Goal: Transaction & Acquisition: Purchase product/service

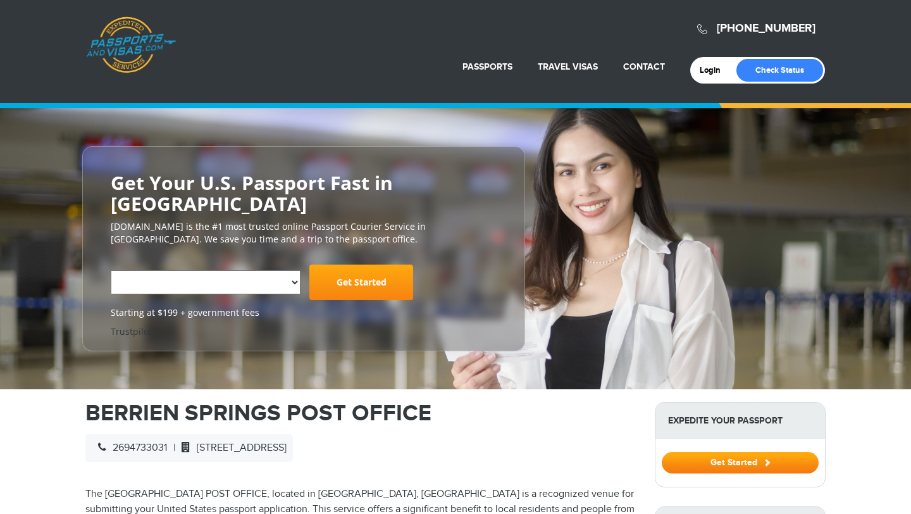
select select "**********"
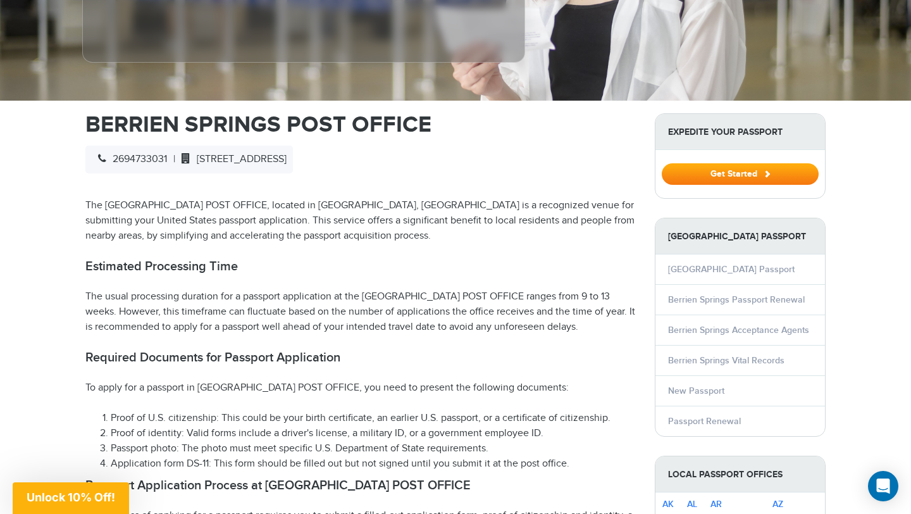
scroll to position [367, 0]
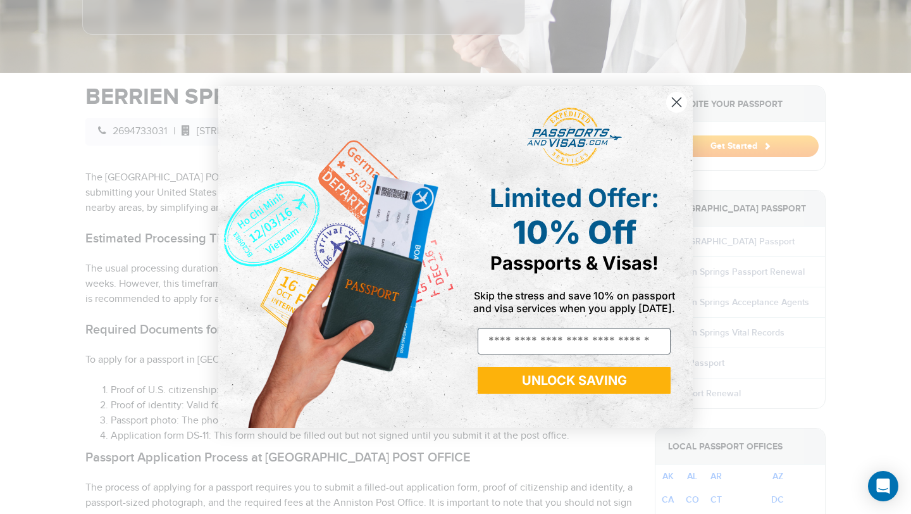
click at [680, 98] on icon "Close dialog" at bounding box center [677, 102] width 9 height 9
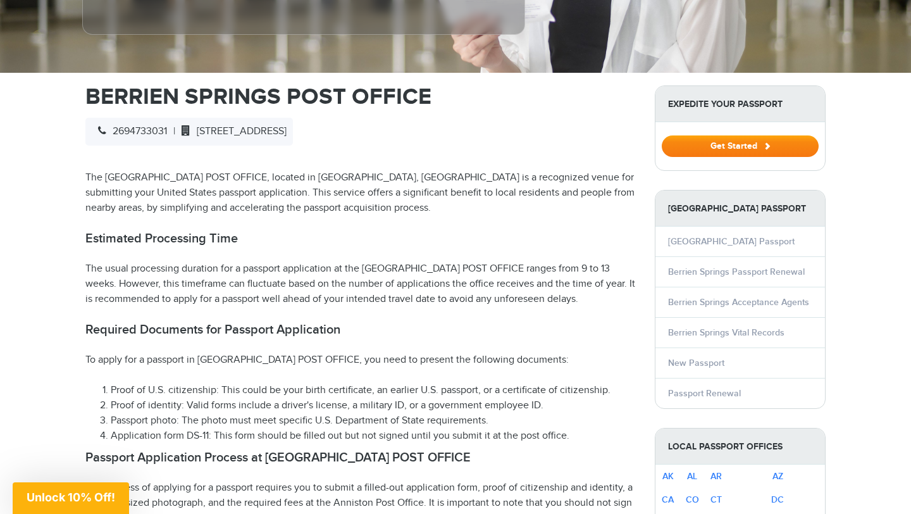
click at [682, 153] on button "Get Started" at bounding box center [740, 146] width 157 height 22
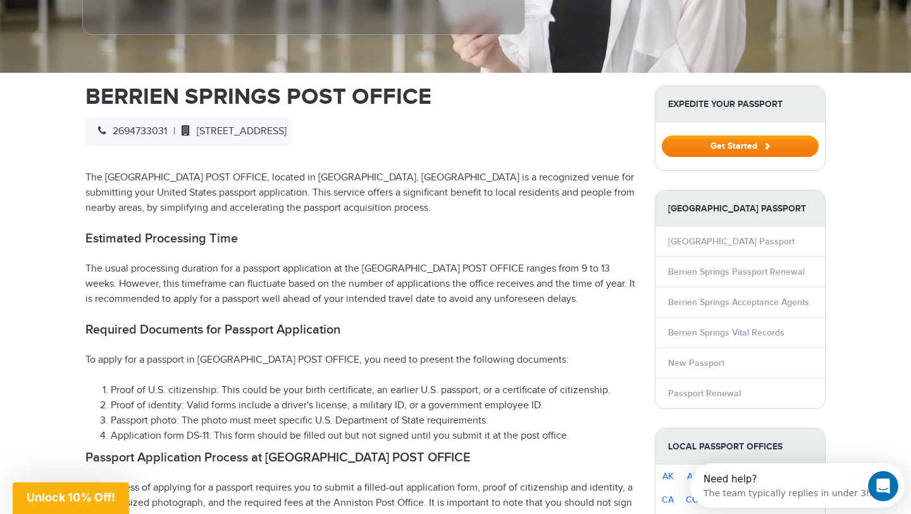
scroll to position [0, 0]
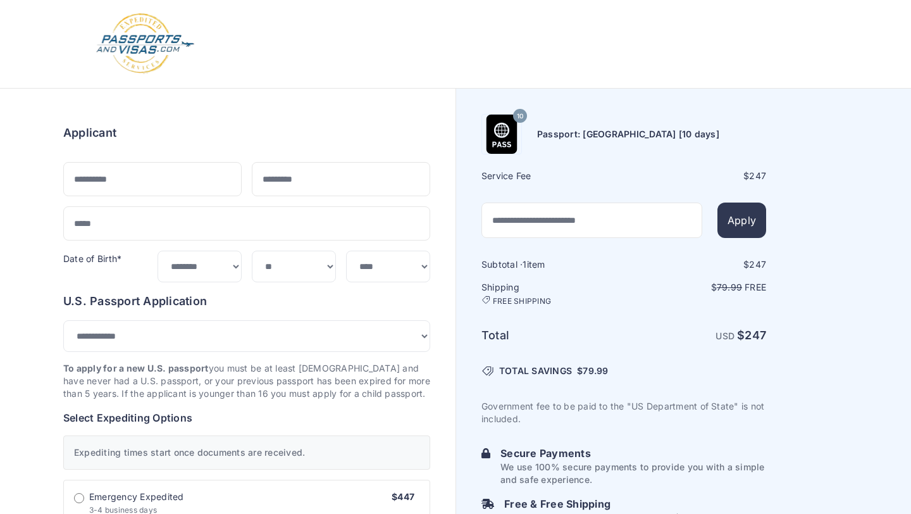
select select "***"
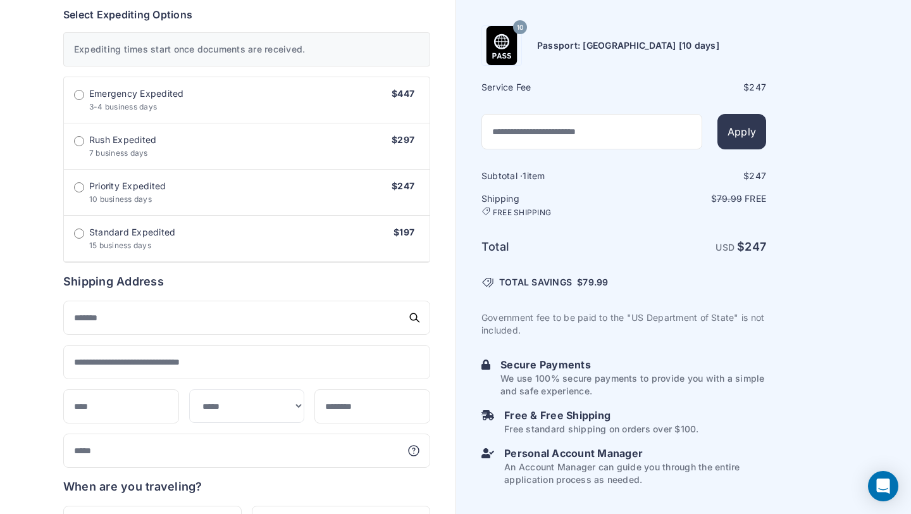
scroll to position [408, 0]
click at [73, 240] on label "Standard Expedited 15 business days $197" at bounding box center [247, 238] width 366 height 46
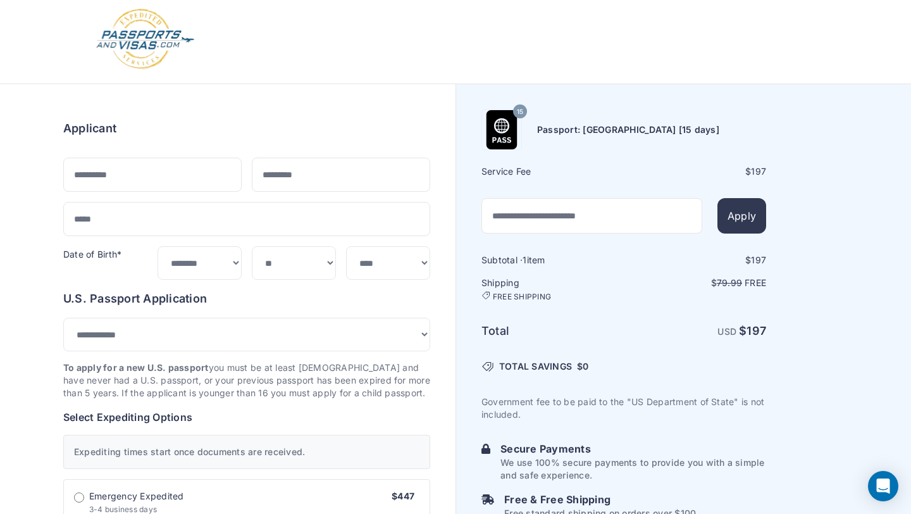
scroll to position [3, 0]
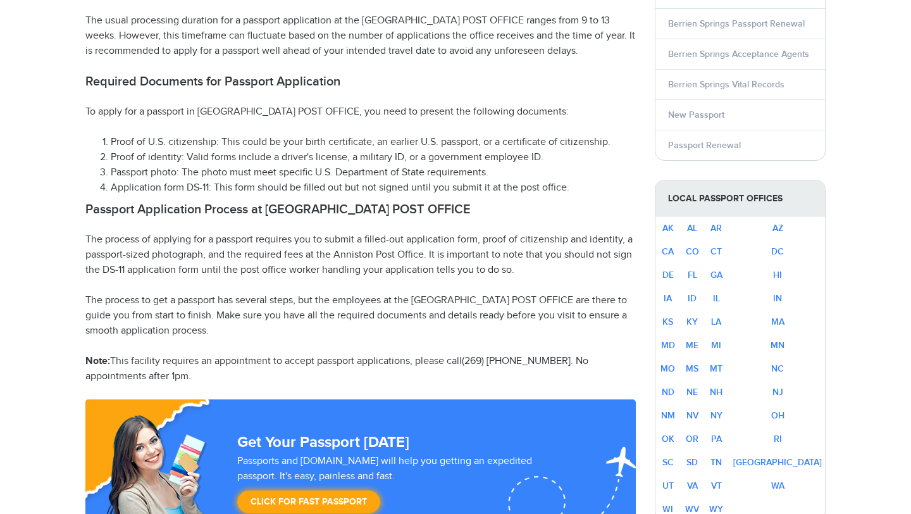
select select "**********"
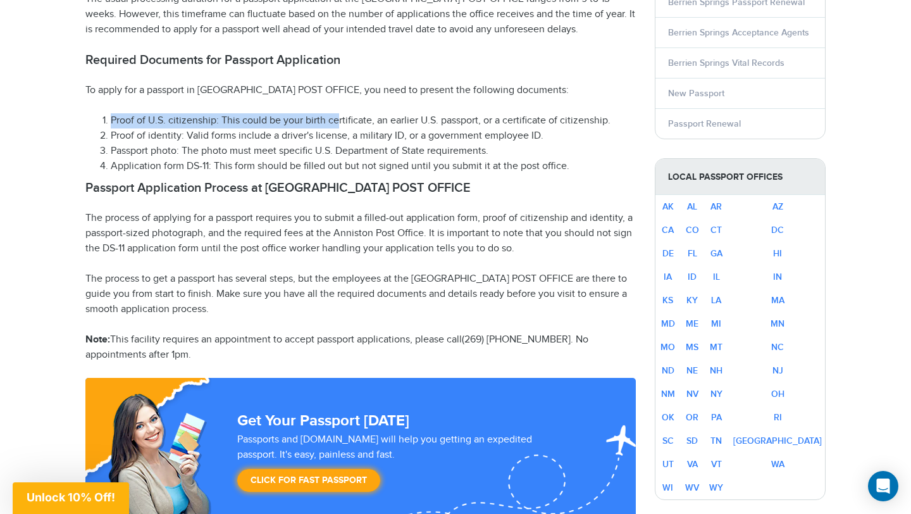
drag, startPoint x: 108, startPoint y: 123, endPoint x: 339, endPoint y: 117, distance: 230.4
click at [339, 117] on li "Proof of U.S. citizenship: This could be your birth certificate, an earlier U.S…" at bounding box center [373, 120] width 525 height 15
click at [339, 118] on li "Proof of U.S. citizenship: This could be your birth certificate, an earlier U.S…" at bounding box center [373, 120] width 525 height 15
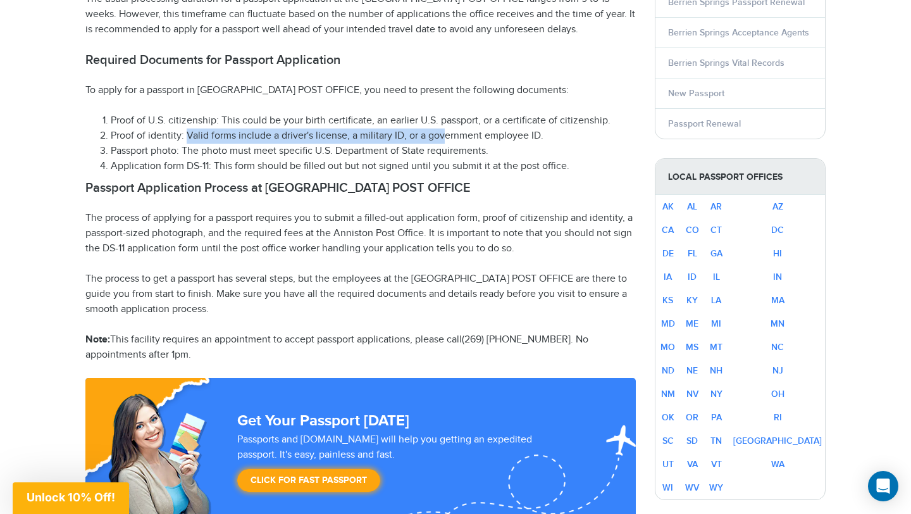
drag, startPoint x: 188, startPoint y: 137, endPoint x: 483, endPoint y: 137, distance: 294.9
click at [483, 137] on li "Proof of identity: Valid forms include a driver's license, a military ID, or a …" at bounding box center [373, 135] width 525 height 15
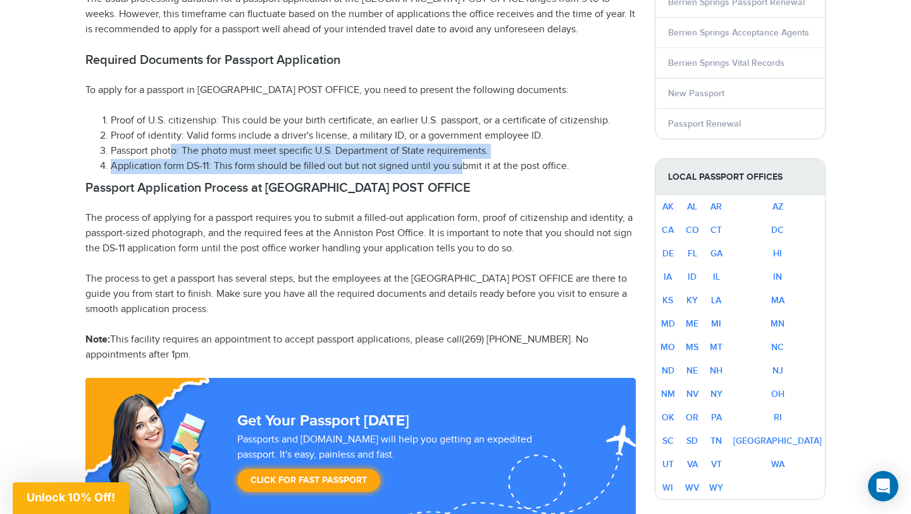
drag, startPoint x: 171, startPoint y: 152, endPoint x: 459, endPoint y: 163, distance: 288.8
click at [460, 163] on ol "Proof of U.S. citizenship: This could be your birth certificate, an earlier U.S…" at bounding box center [360, 143] width 551 height 61
click at [459, 163] on li "Application form DS-11: This form should be filled out but not signed until you…" at bounding box center [373, 166] width 525 height 15
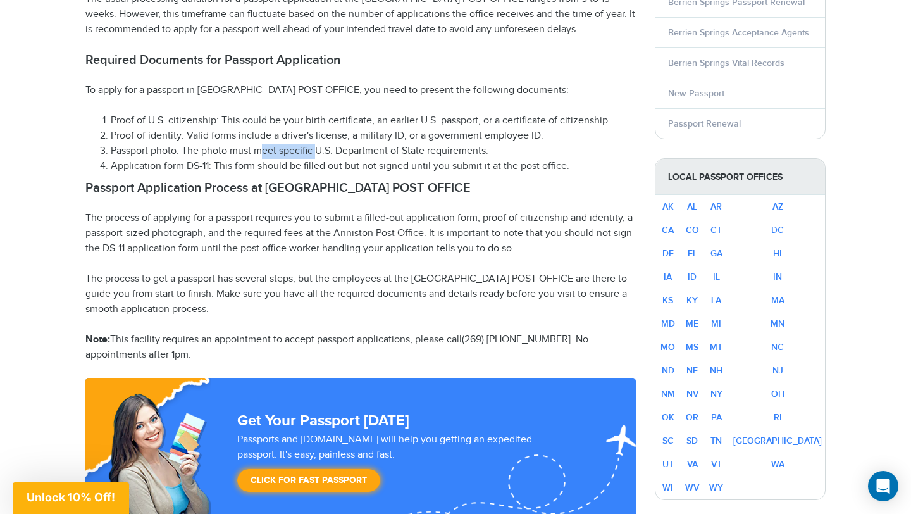
drag, startPoint x: 262, startPoint y: 158, endPoint x: 389, endPoint y: 158, distance: 126.6
click at [387, 158] on li "Passport photo: The photo must meet specific U.S. Department of State requireme…" at bounding box center [373, 151] width 525 height 15
click at [389, 158] on li "Passport photo: The photo must meet specific U.S. Department of State requireme…" at bounding box center [373, 151] width 525 height 15
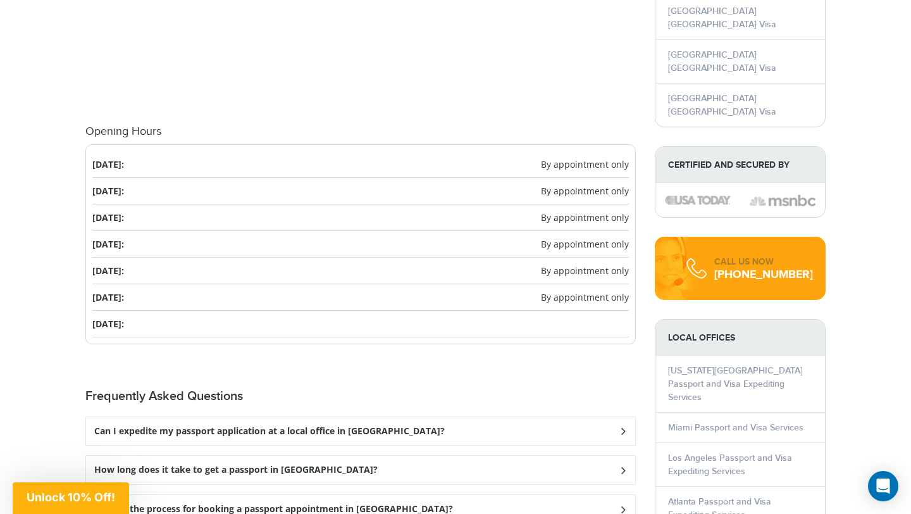
scroll to position [1459, 0]
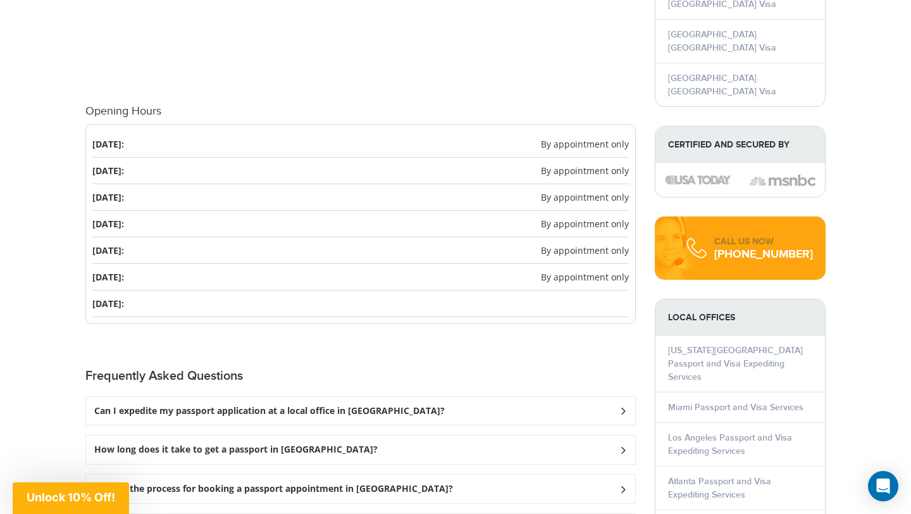
click at [501, 318] on ul "Monday: By appointment only Tuesday: By appointment only Wednesday: By appointm…" at bounding box center [360, 224] width 551 height 200
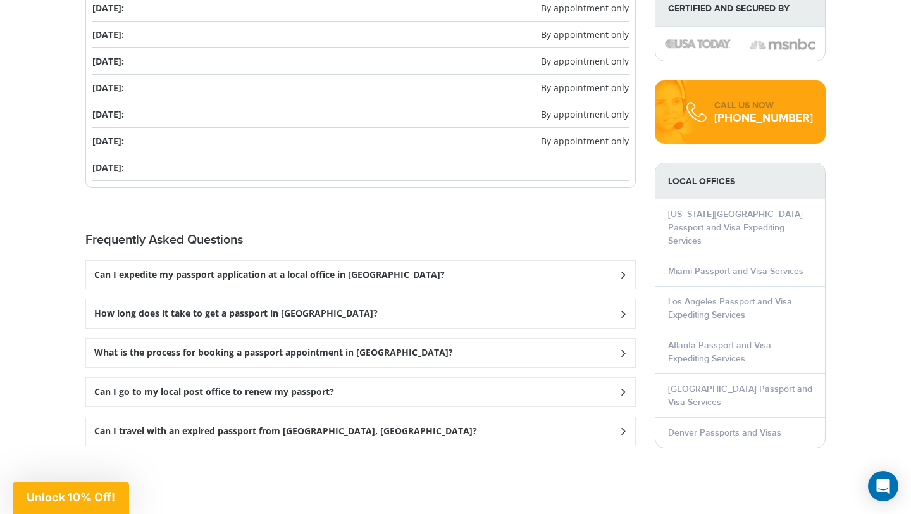
scroll to position [1593, 0]
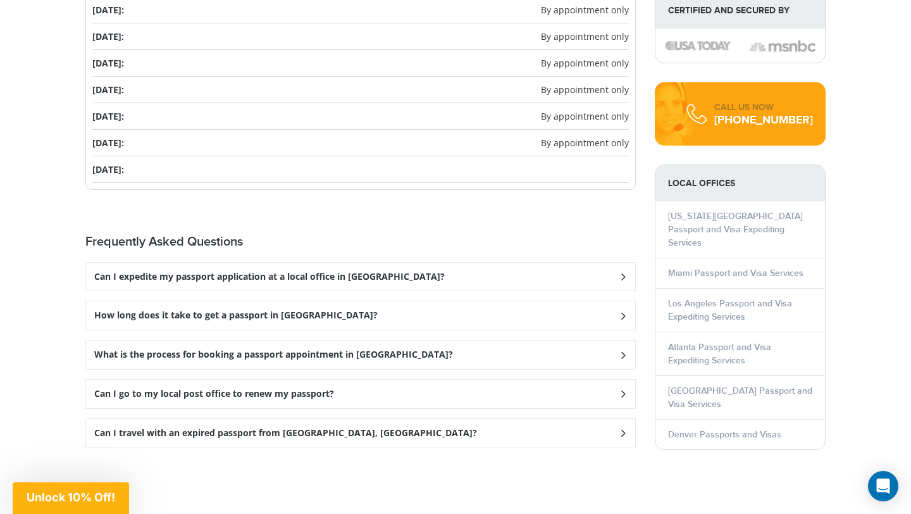
click at [594, 313] on div "How long does it take to get a passport in [GEOGRAPHIC_DATA]?" at bounding box center [360, 315] width 549 height 28
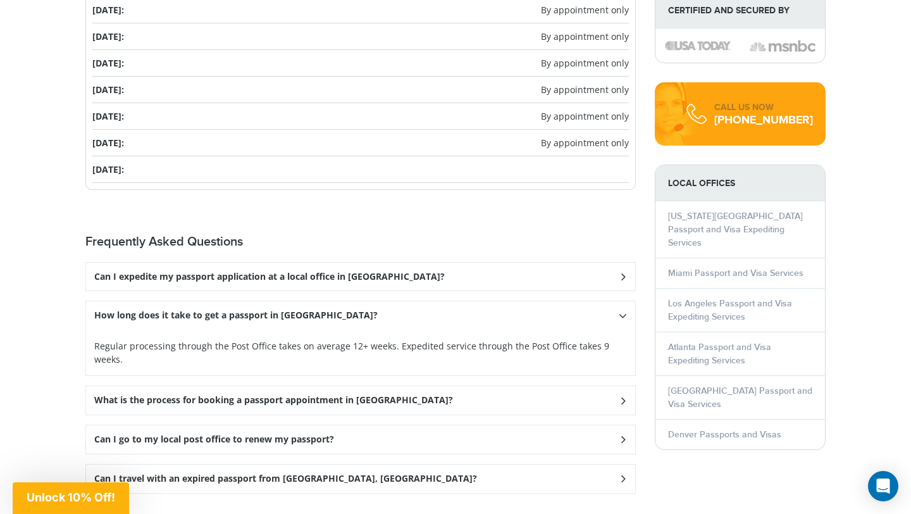
click at [594, 313] on div "How long does it take to get a passport in [GEOGRAPHIC_DATA]?" at bounding box center [360, 315] width 549 height 28
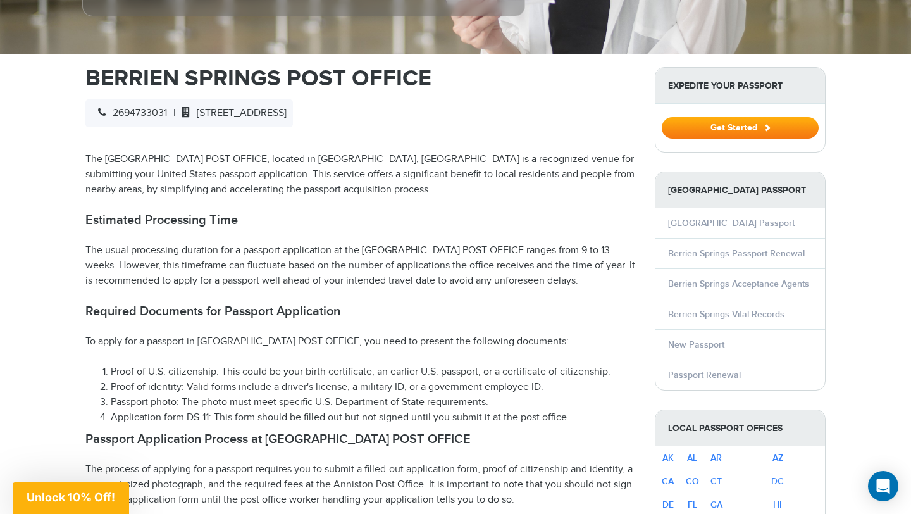
scroll to position [385, 0]
click at [695, 341] on link "New Passport" at bounding box center [696, 344] width 56 height 11
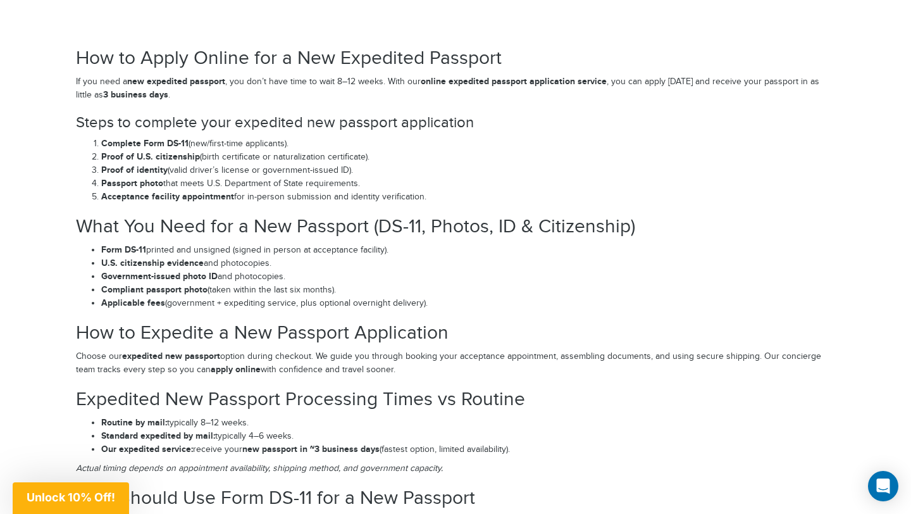
scroll to position [1808, 0]
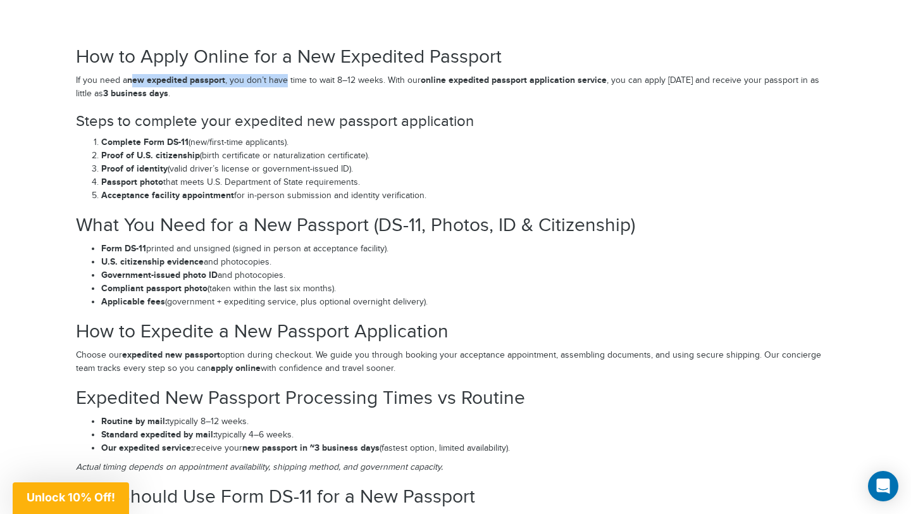
drag, startPoint x: 134, startPoint y: 79, endPoint x: 284, endPoint y: 79, distance: 150.6
click at [284, 79] on p "If you need a new expedited passport , you don’t have time to wait 8–12 weeks. …" at bounding box center [455, 87] width 759 height 27
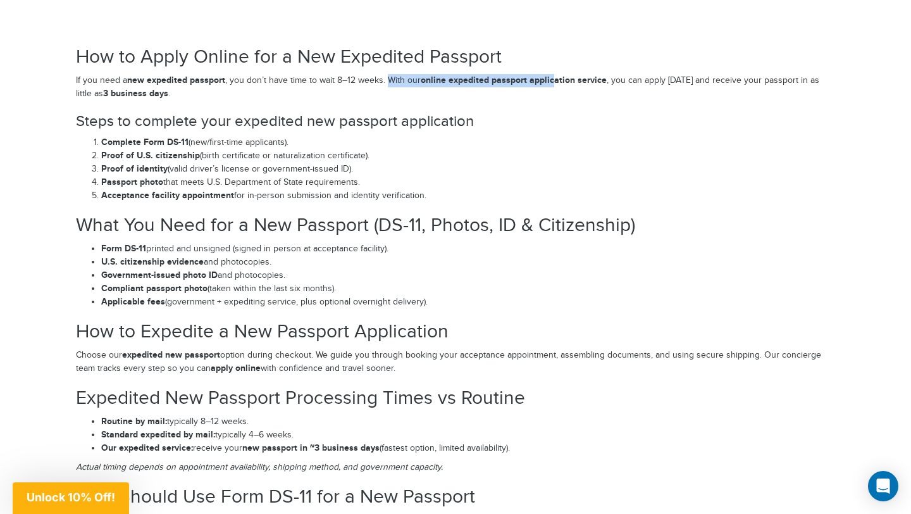
drag, startPoint x: 390, startPoint y: 78, endPoint x: 554, endPoint y: 78, distance: 163.9
click at [554, 78] on p "If you need a new expedited passport , you don’t have time to wait 8–12 weeks. …" at bounding box center [455, 87] width 759 height 27
click at [558, 78] on strong "online expedited passport application service" at bounding box center [514, 80] width 186 height 11
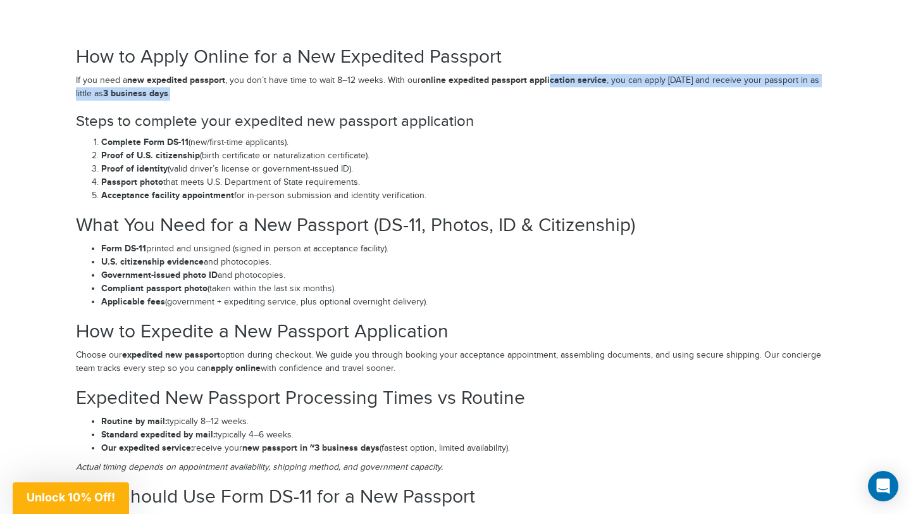
drag, startPoint x: 549, startPoint y: 78, endPoint x: 537, endPoint y: 89, distance: 15.2
click at [537, 89] on p "If you need a new expedited passport , you don’t have time to wait 8–12 weeks. …" at bounding box center [455, 87] width 759 height 27
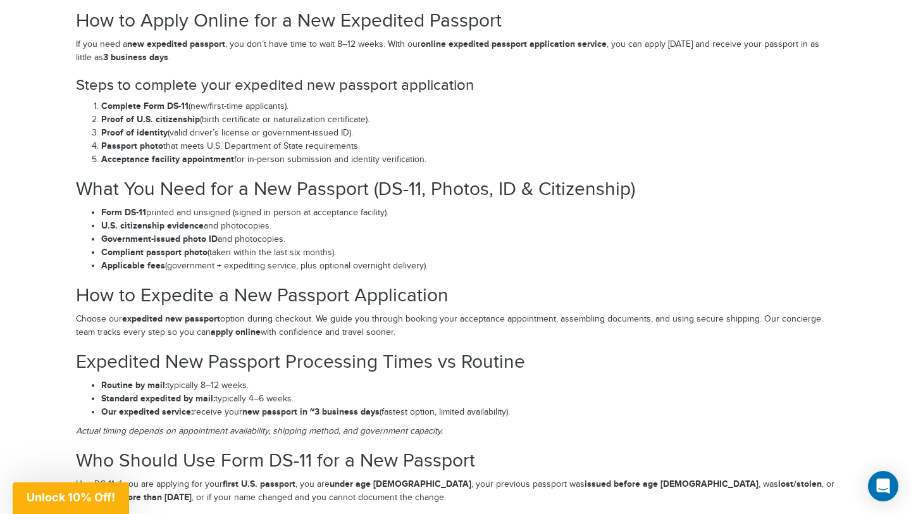
scroll to position [1846, 0]
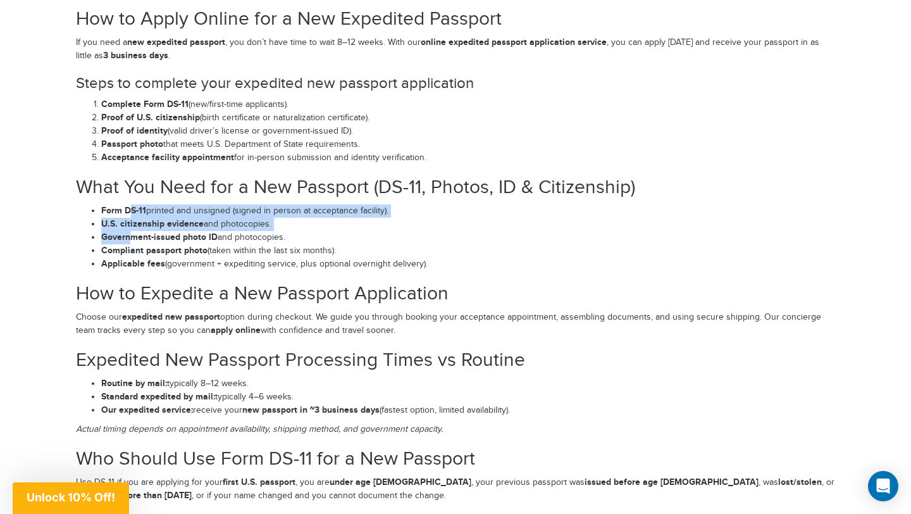
drag, startPoint x: 129, startPoint y: 211, endPoint x: 132, endPoint y: 240, distance: 29.3
click at [132, 240] on ul "Form DS-11 printed and unsigned (signed in person at acceptance facility). U.S.…" at bounding box center [455, 237] width 759 height 66
click at [132, 244] on li "Compliant passport photo (taken within the last six months)." at bounding box center [468, 250] width 734 height 13
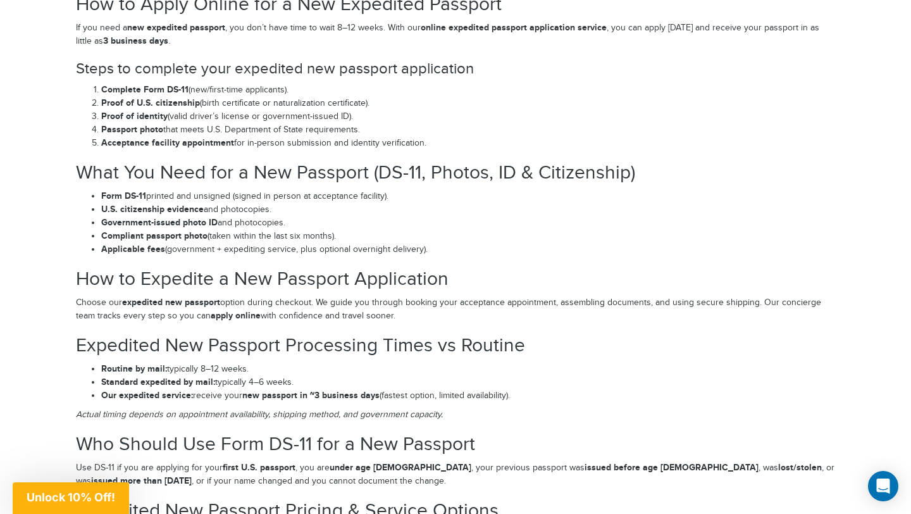
scroll to position [1864, 0]
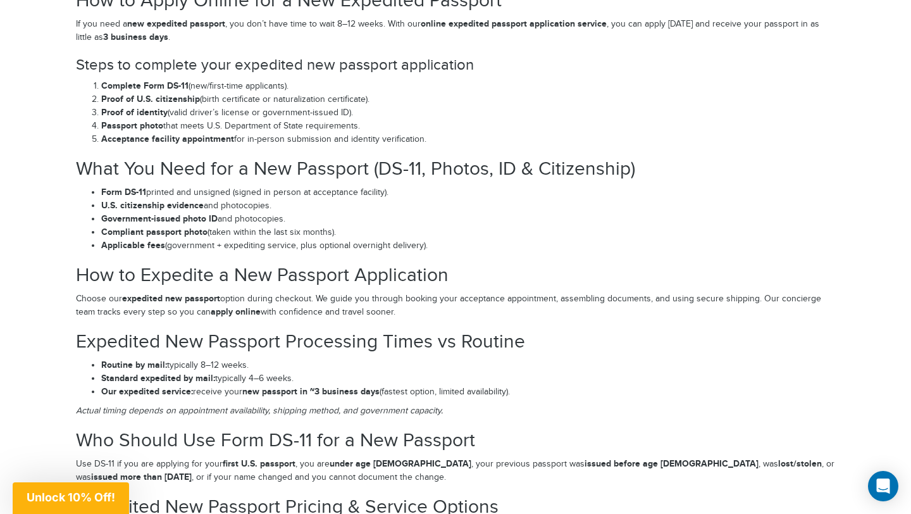
drag, startPoint x: 127, startPoint y: 99, endPoint x: 232, endPoint y: 99, distance: 104.4
click at [232, 99] on li "Proof of U.S. citizenship (birth certificate or naturalization certificate)." at bounding box center [468, 99] width 734 height 13
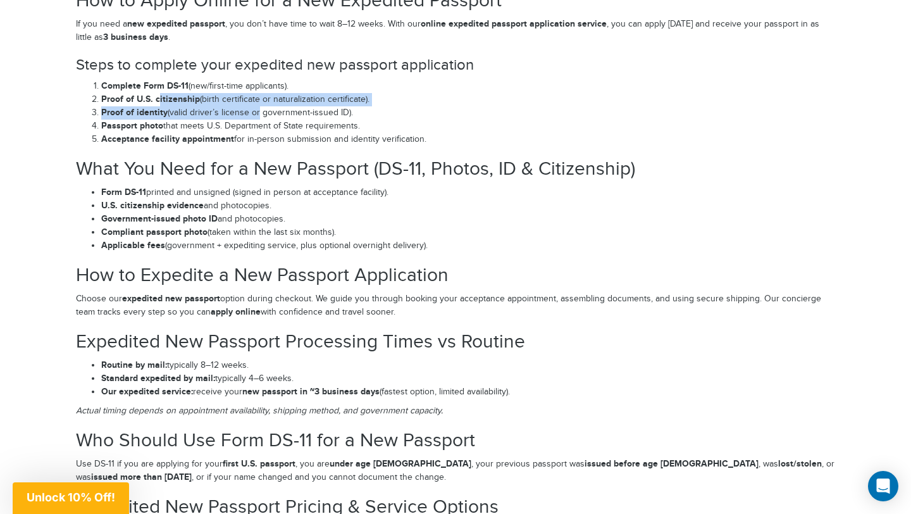
drag, startPoint x: 158, startPoint y: 103, endPoint x: 257, endPoint y: 114, distance: 99.3
click at [257, 114] on ol "Complete Form DS-11 (new/first-time applicants). Proof of U.S. citizenship (bir…" at bounding box center [455, 113] width 759 height 66
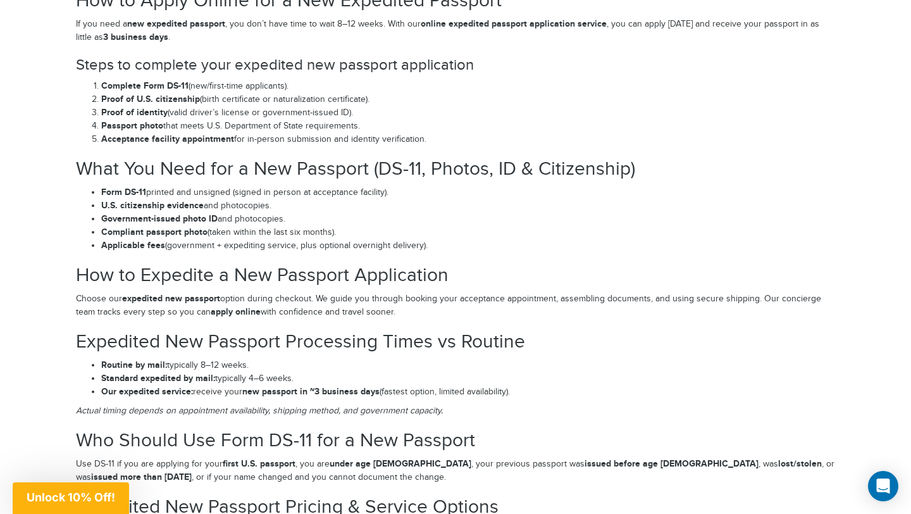
click at [161, 120] on strong "Passport photo" at bounding box center [132, 125] width 62 height 11
drag, startPoint x: 154, startPoint y: 134, endPoint x: 276, endPoint y: 135, distance: 122.2
click at [276, 135] on li "Acceptance facility appointment for in-person submission and identity verificat…" at bounding box center [468, 139] width 734 height 13
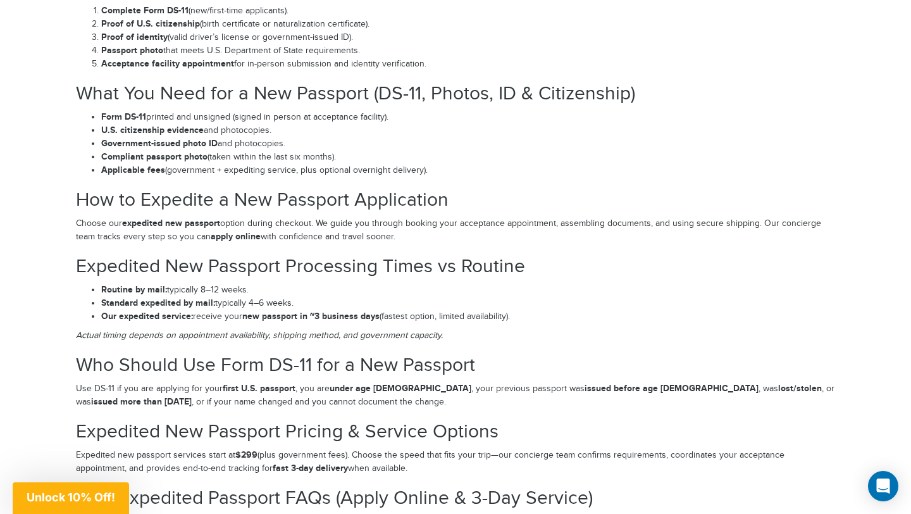
scroll to position [1941, 0]
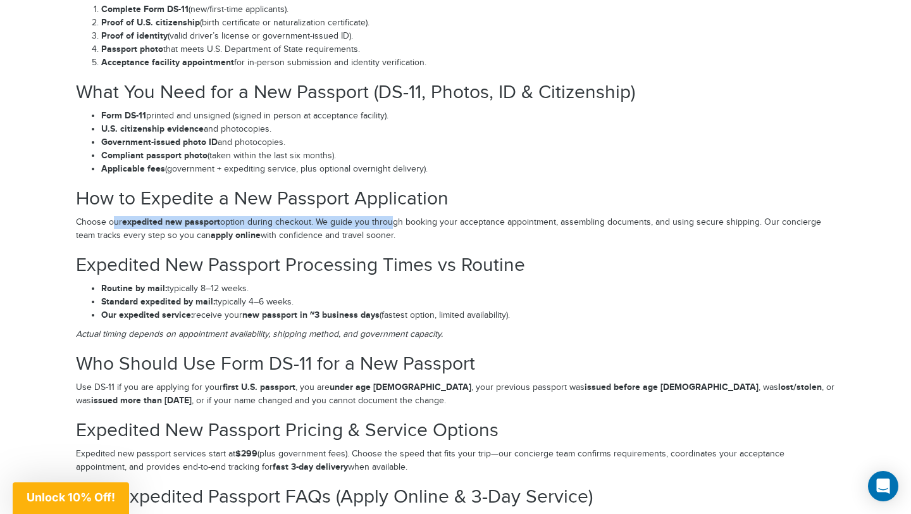
drag, startPoint x: 115, startPoint y: 216, endPoint x: 385, endPoint y: 216, distance: 269.6
click at [385, 216] on p "Choose our expedited new passport option during checkout. We guide you through …" at bounding box center [455, 229] width 759 height 27
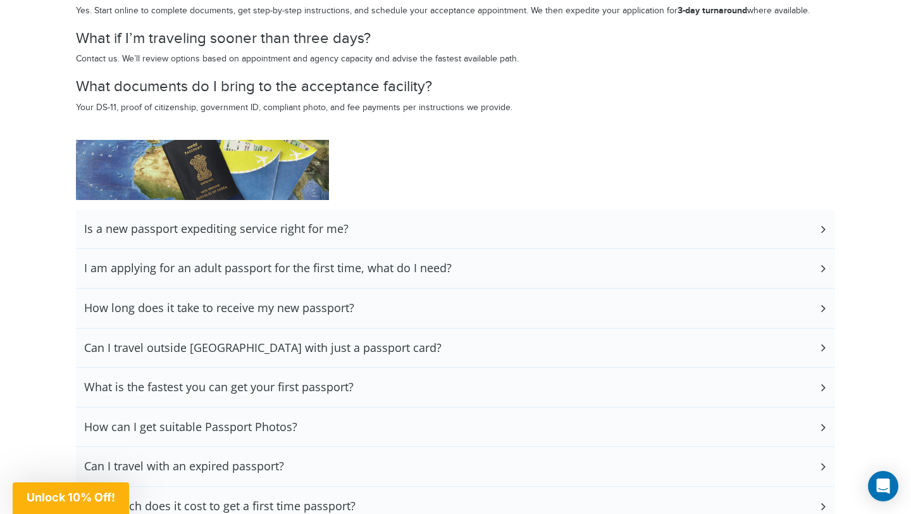
scroll to position [2539, 0]
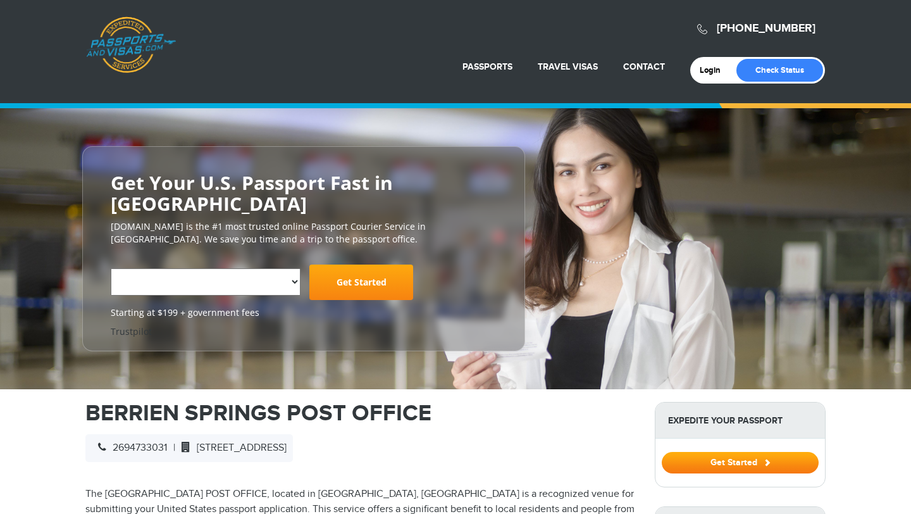
select select "**********"
